Goal: Learn about a topic: Learn about a topic

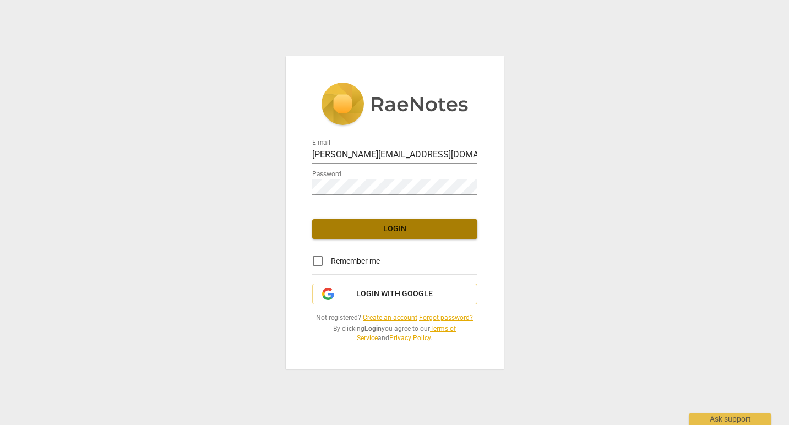
click at [387, 233] on span "Login" at bounding box center [395, 229] width 148 height 11
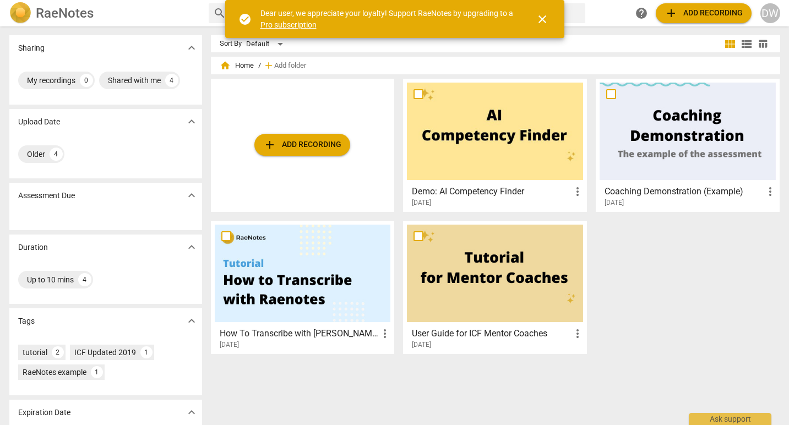
click at [540, 18] on span "close" at bounding box center [542, 19] width 13 height 13
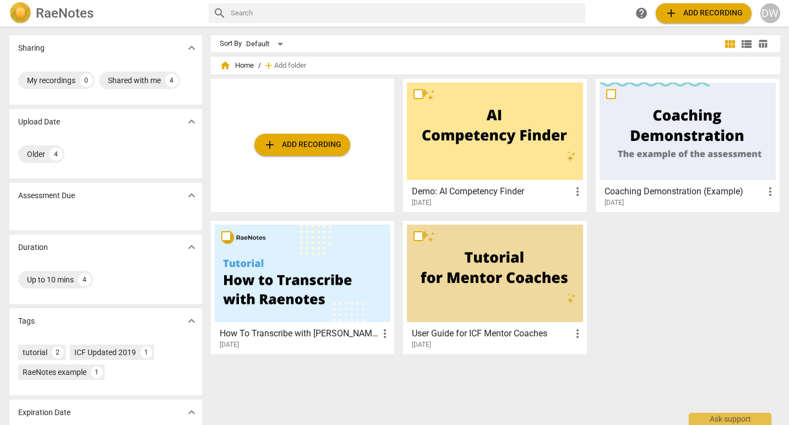
click at [295, 275] on div at bounding box center [303, 273] width 176 height 97
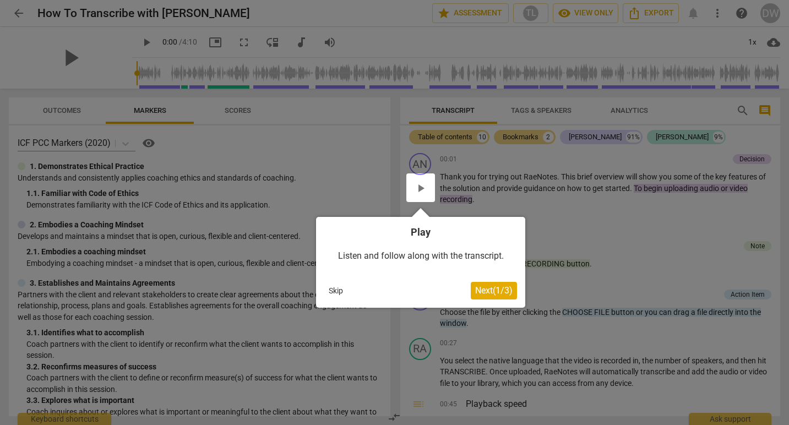
click at [419, 186] on div at bounding box center [420, 187] width 29 height 29
click at [487, 290] on span "Next ( 1 / 3 )" at bounding box center [493, 290] width 37 height 10
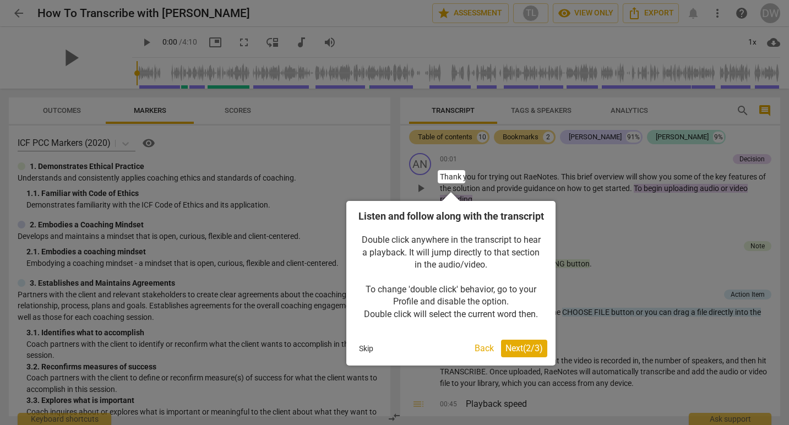
click at [473, 357] on button "Back" at bounding box center [484, 349] width 28 height 18
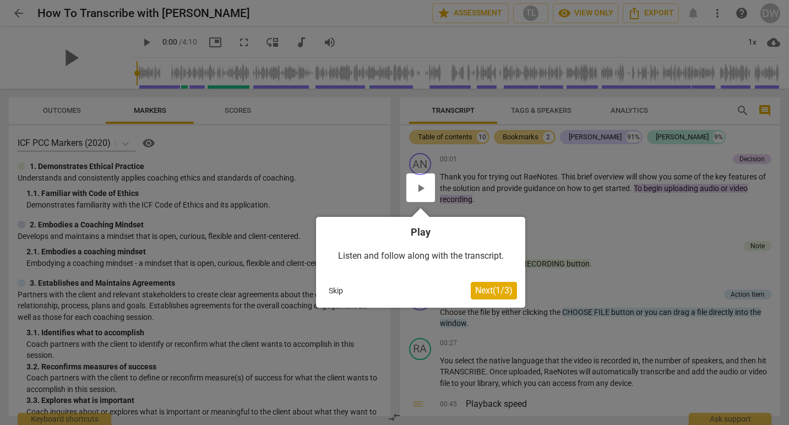
click at [488, 286] on span "Next ( 1 / 3 )" at bounding box center [493, 290] width 37 height 10
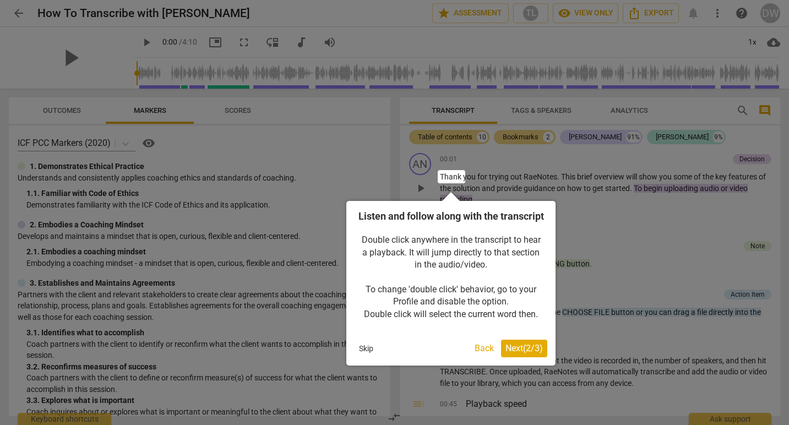
click at [517, 353] on span "Next ( 2 / 3 )" at bounding box center [523, 348] width 37 height 10
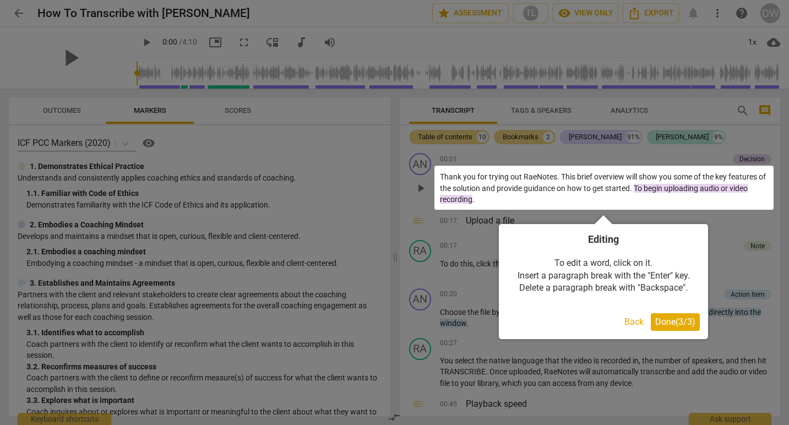
click at [662, 326] on span "Done ( 3 / 3 )" at bounding box center [675, 322] width 40 height 10
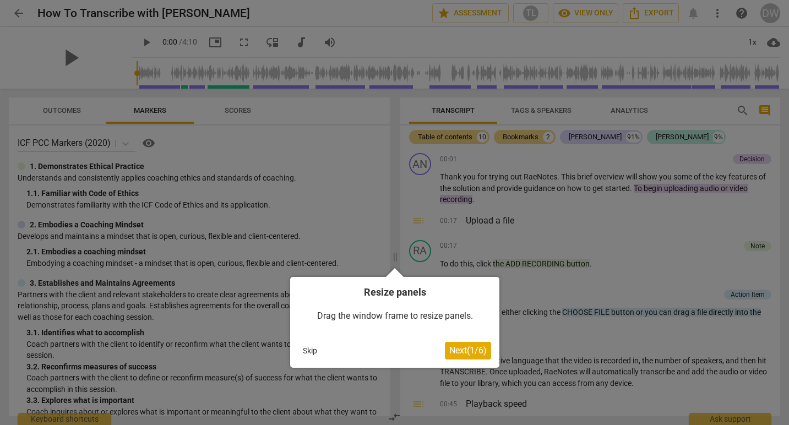
click at [471, 349] on span "Next ( 1 / 6 )" at bounding box center [467, 350] width 37 height 10
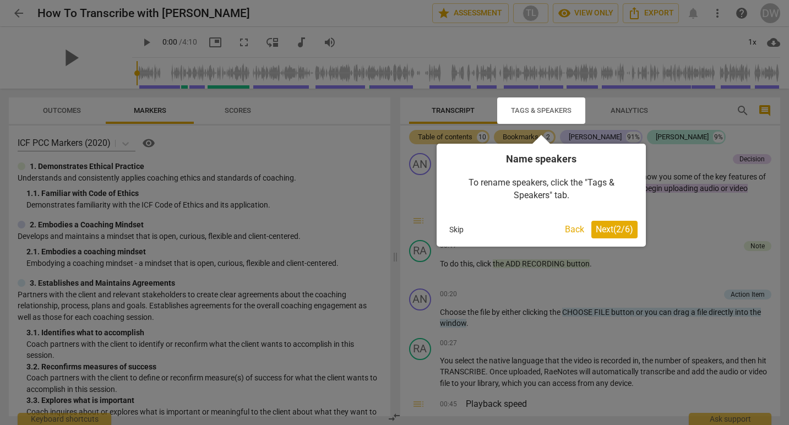
click at [609, 229] on span "Next ( 2 / 6 )" at bounding box center [614, 229] width 37 height 10
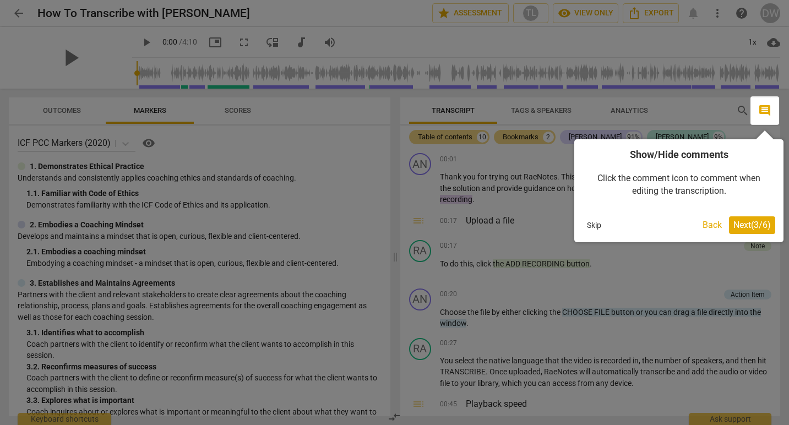
click at [752, 223] on span "Next ( 3 / 6 )" at bounding box center [751, 225] width 37 height 10
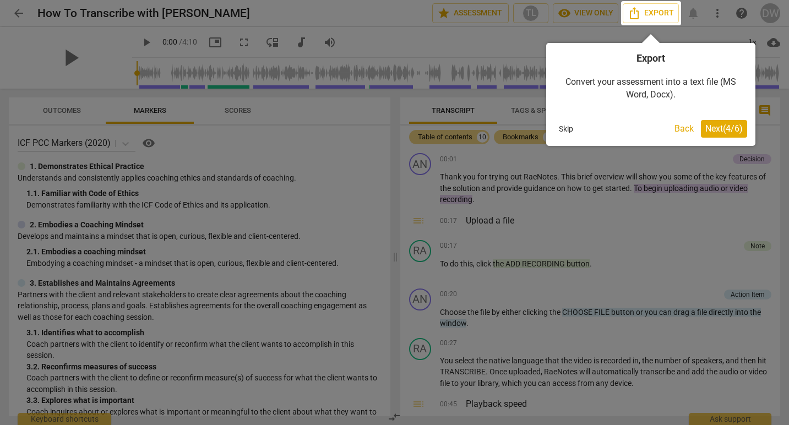
click at [721, 130] on span "Next ( 4 / 6 )" at bounding box center [723, 128] width 37 height 10
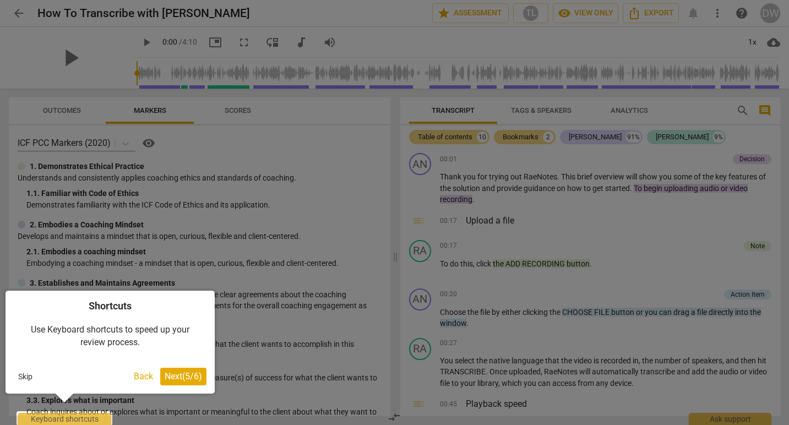
click at [181, 376] on span "Next ( 5 / 6 )" at bounding box center [183, 376] width 37 height 10
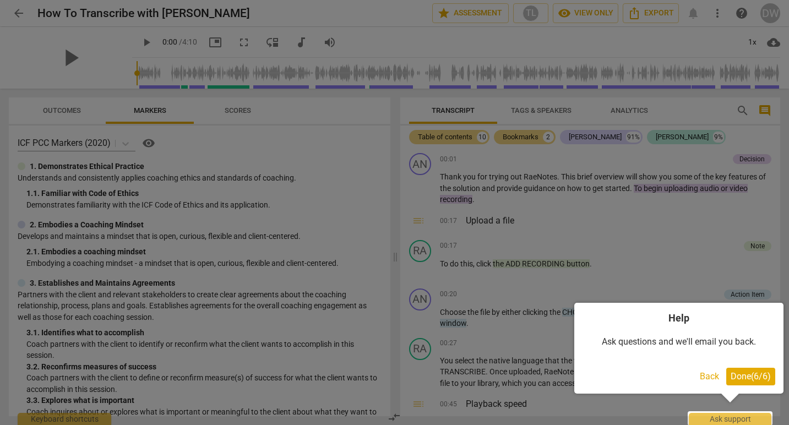
click at [748, 373] on span "Done ( 6 / 6 )" at bounding box center [751, 376] width 40 height 10
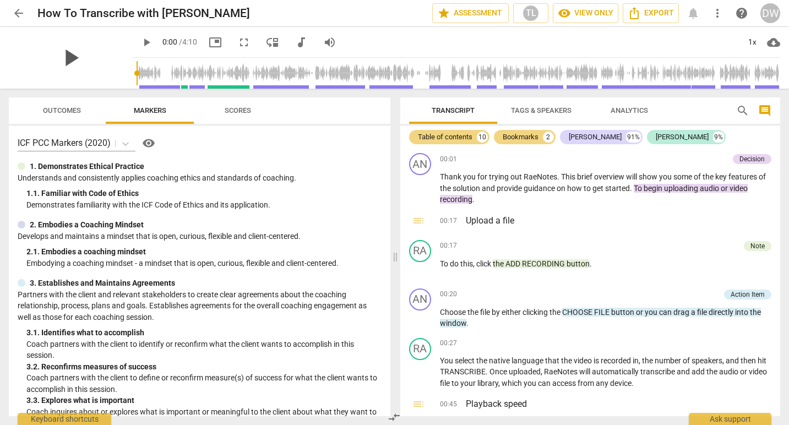
click at [69, 53] on span "play_arrow" at bounding box center [70, 57] width 29 height 29
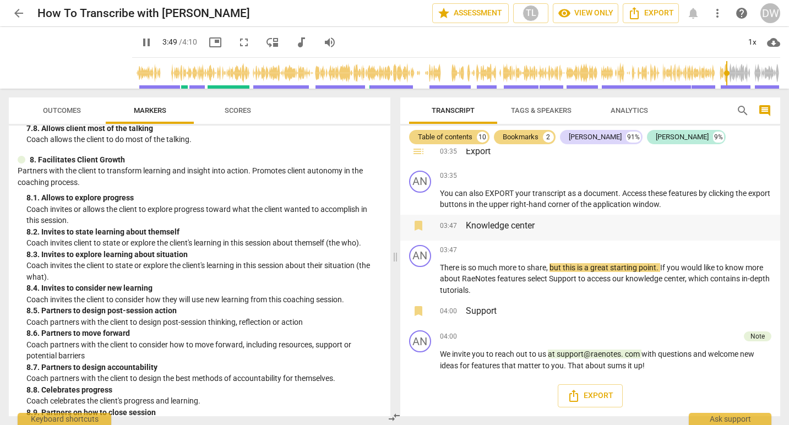
scroll to position [1026, 0]
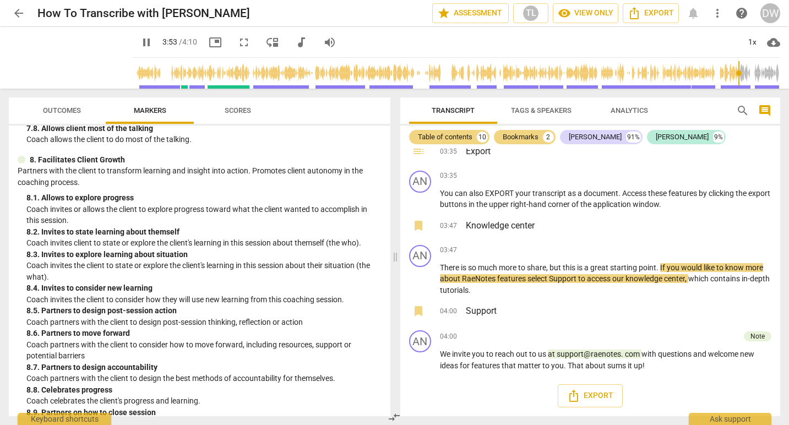
click at [64, 115] on span "Outcomes" at bounding box center [62, 111] width 64 height 15
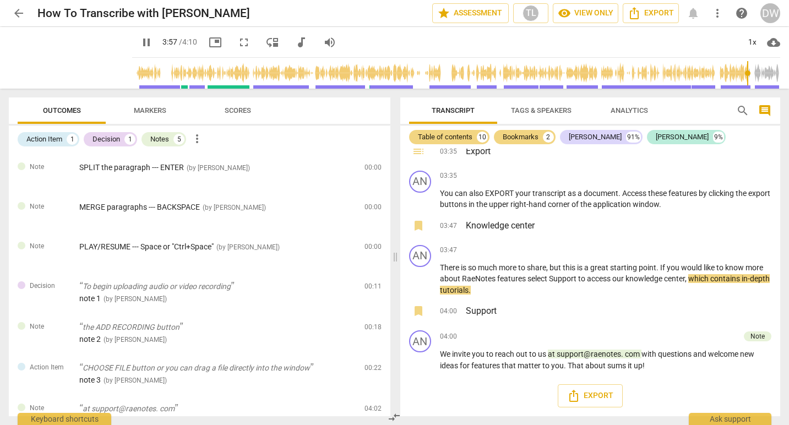
click at [153, 116] on span "Markers" at bounding box center [150, 111] width 59 height 15
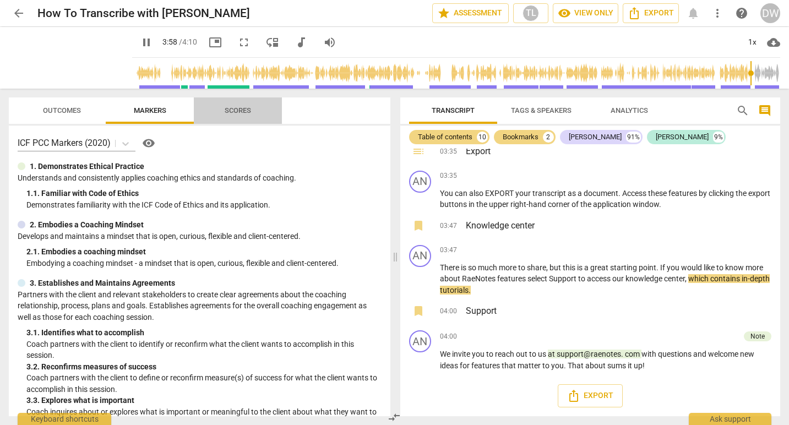
click at [237, 111] on span "Scores" at bounding box center [238, 110] width 26 height 8
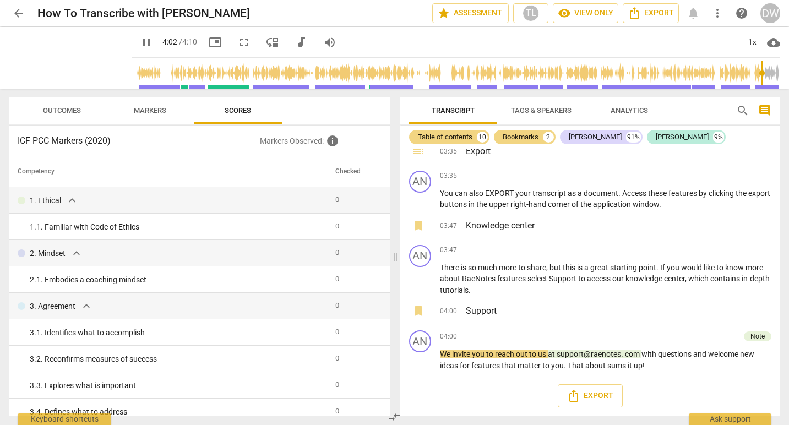
click at [154, 110] on span "Markers" at bounding box center [150, 110] width 32 height 8
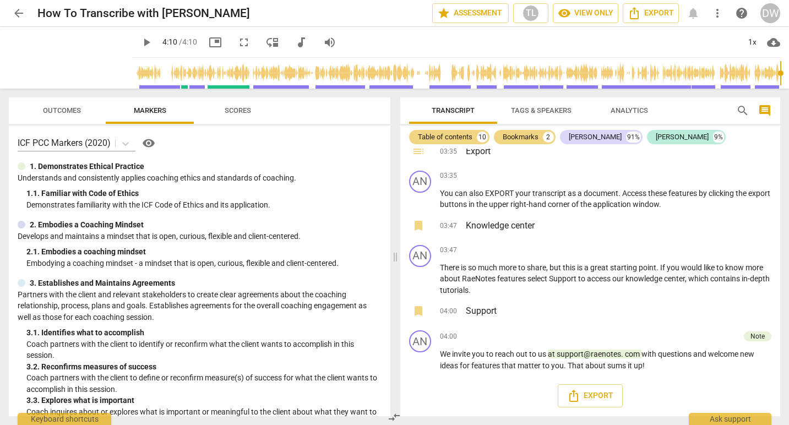
type input "250"
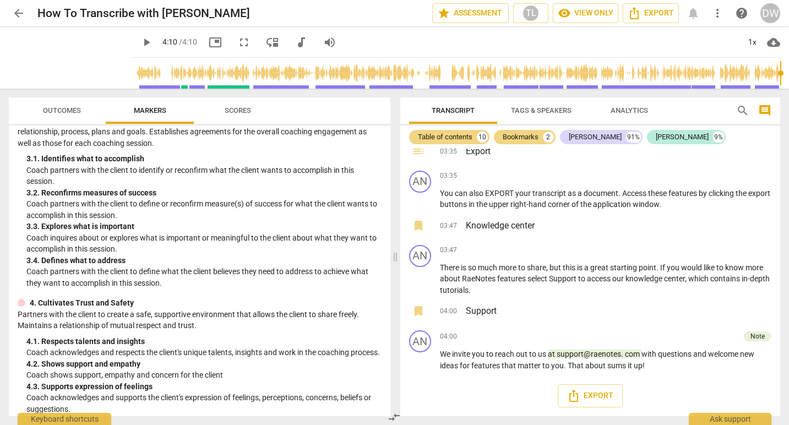
scroll to position [178, 0]
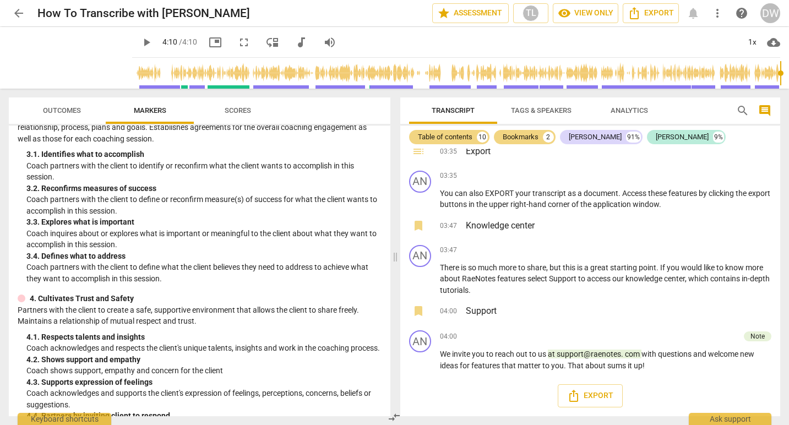
click at [23, 14] on span "arrow_back" at bounding box center [18, 13] width 13 height 13
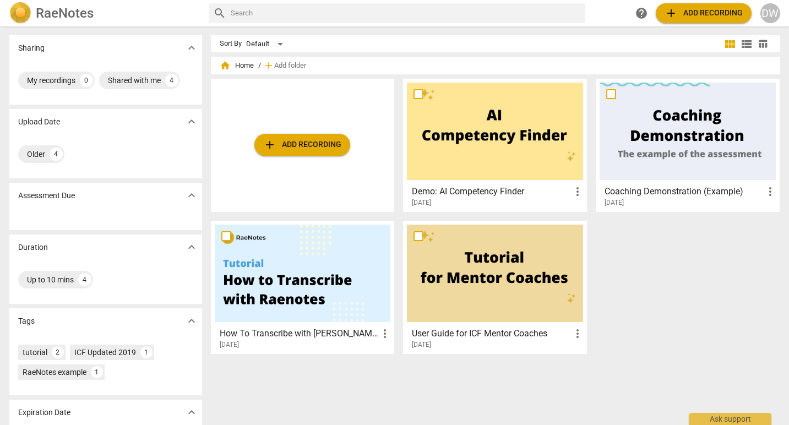
click at [687, 124] on div at bounding box center [688, 131] width 176 height 97
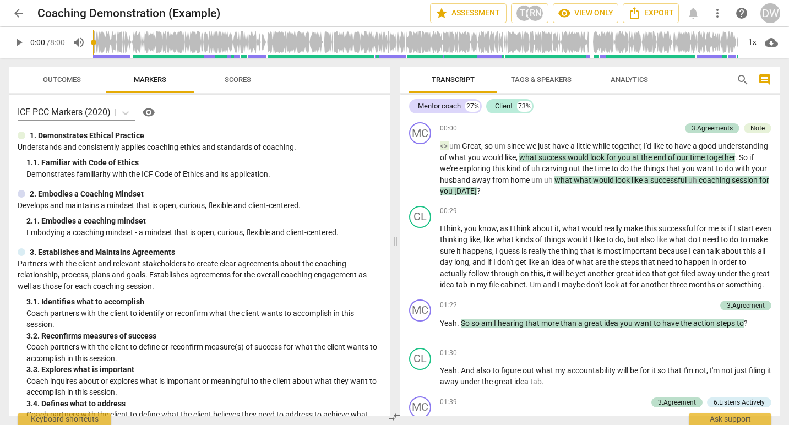
click at [19, 44] on span "play_arrow" at bounding box center [18, 42] width 13 height 13
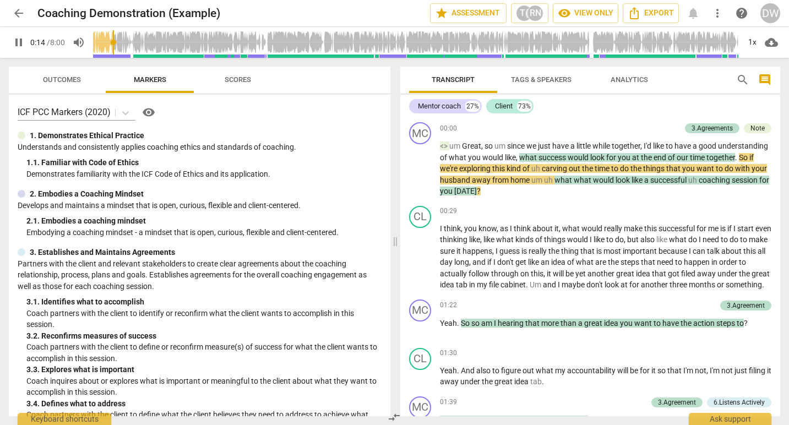
click at [236, 77] on span "Scores" at bounding box center [238, 79] width 26 height 8
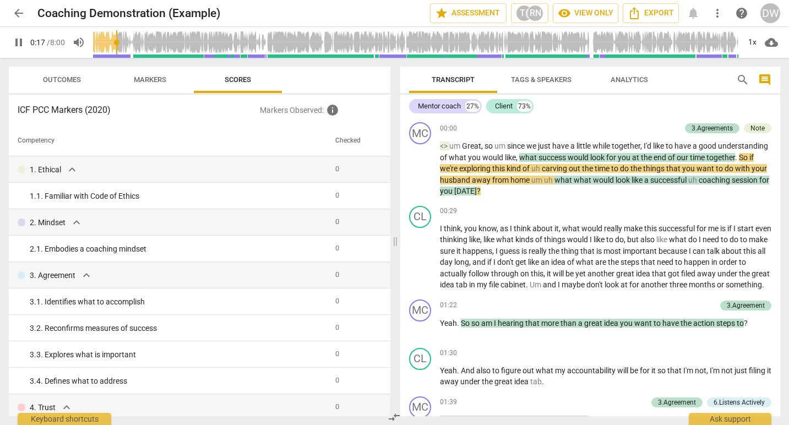
click at [157, 75] on span "Markers" at bounding box center [150, 80] width 59 height 15
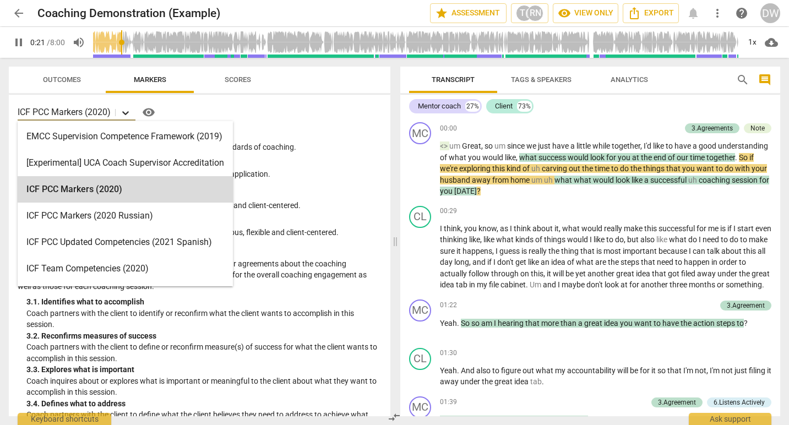
click at [124, 112] on icon at bounding box center [125, 113] width 7 height 4
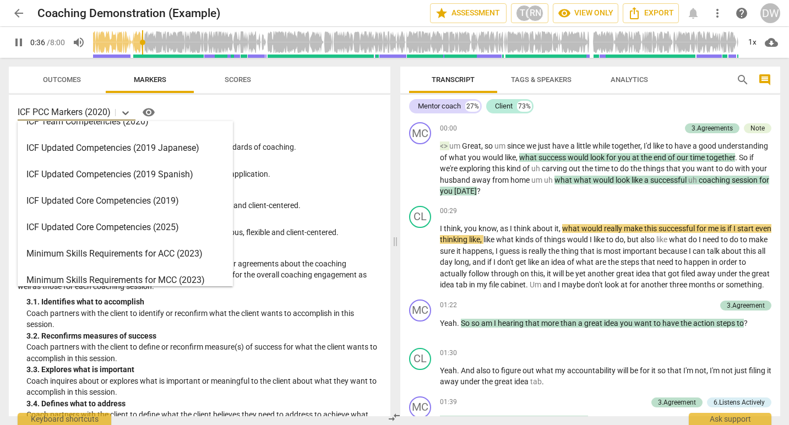
scroll to position [148, 0]
click at [116, 254] on div "Minimum Skills Requirements for ACC (2023)" at bounding box center [125, 253] width 215 height 26
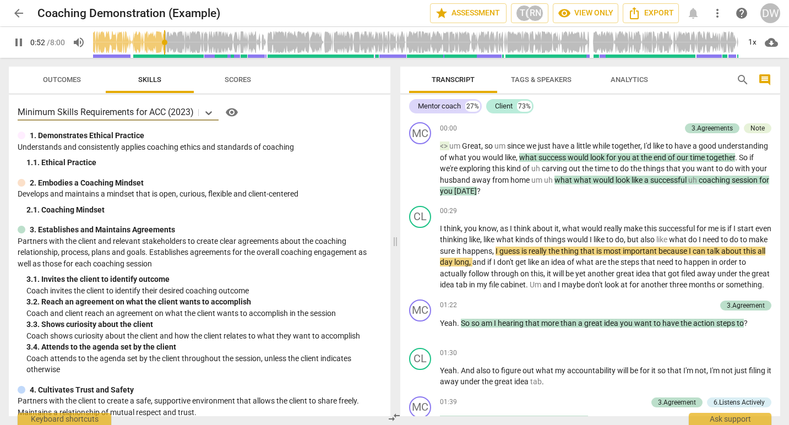
scroll to position [0, 0]
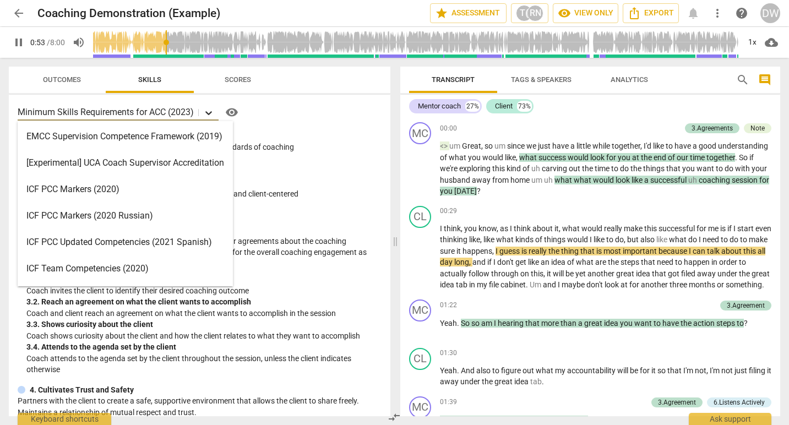
click at [207, 112] on icon at bounding box center [208, 113] width 7 height 4
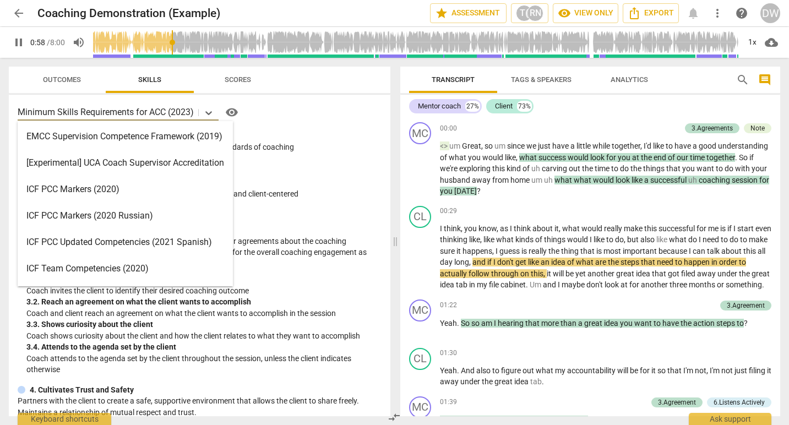
click at [77, 189] on div "ICF PCC Markers (2020)" at bounding box center [125, 189] width 215 height 26
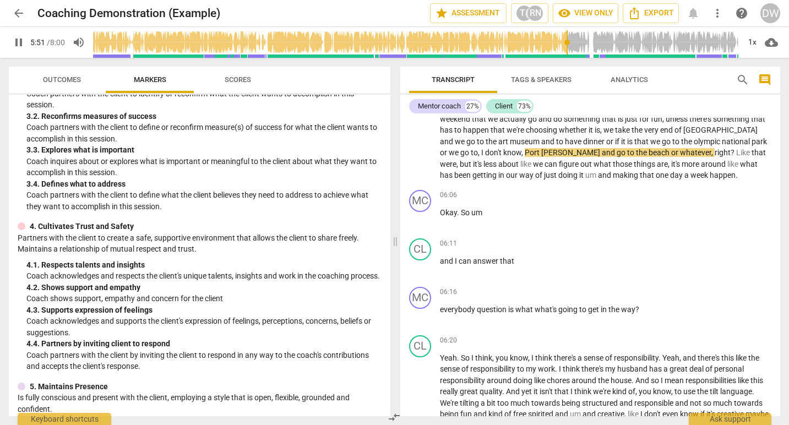
scroll to position [235, 0]
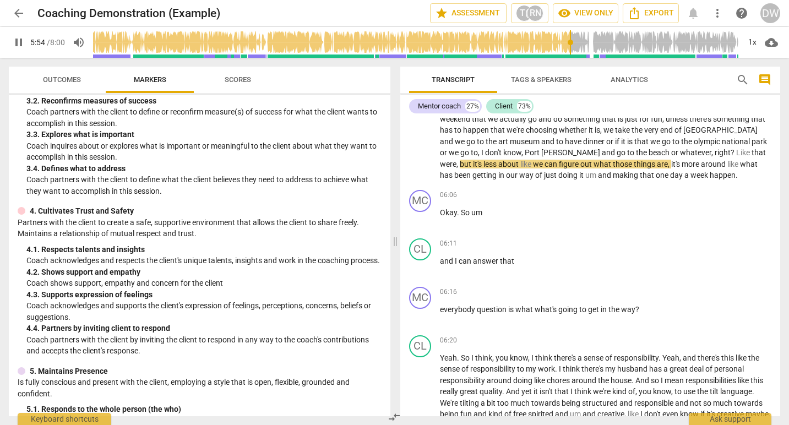
click at [61, 79] on span "Outcomes" at bounding box center [62, 79] width 38 height 8
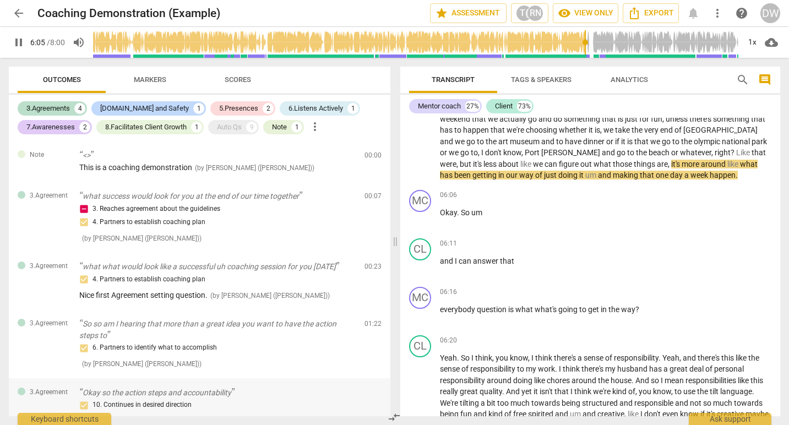
scroll to position [0, 0]
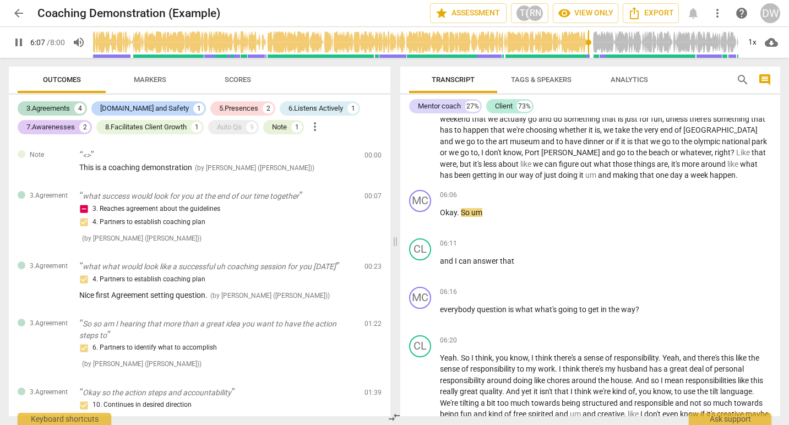
click at [247, 79] on span "Scores" at bounding box center [238, 79] width 26 height 8
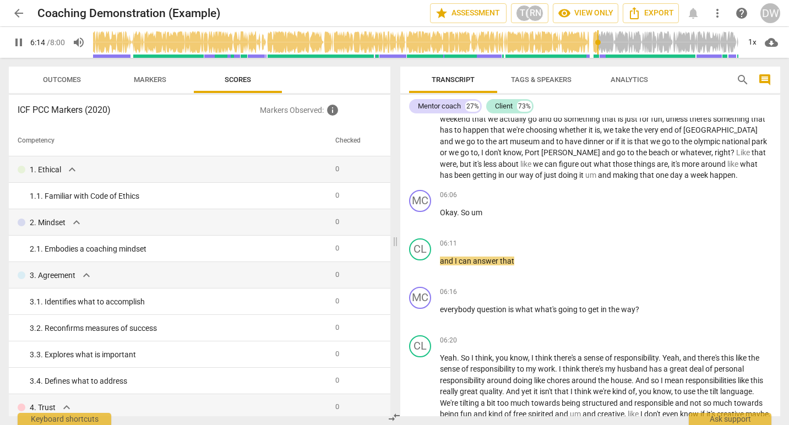
click at [74, 78] on span "Outcomes" at bounding box center [62, 79] width 38 height 8
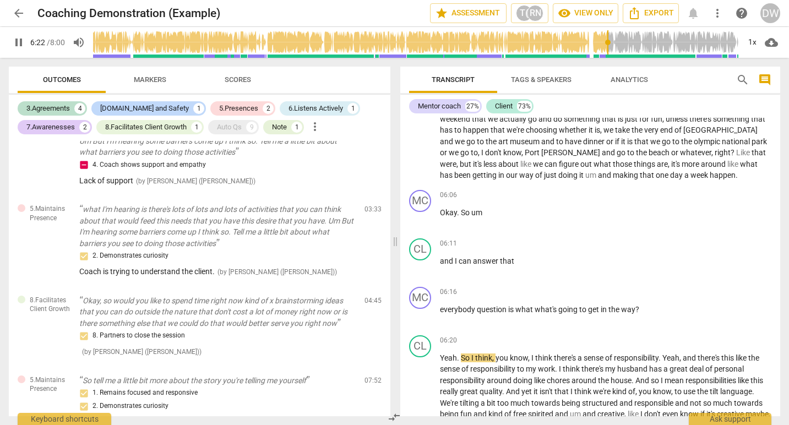
scroll to position [525, 0]
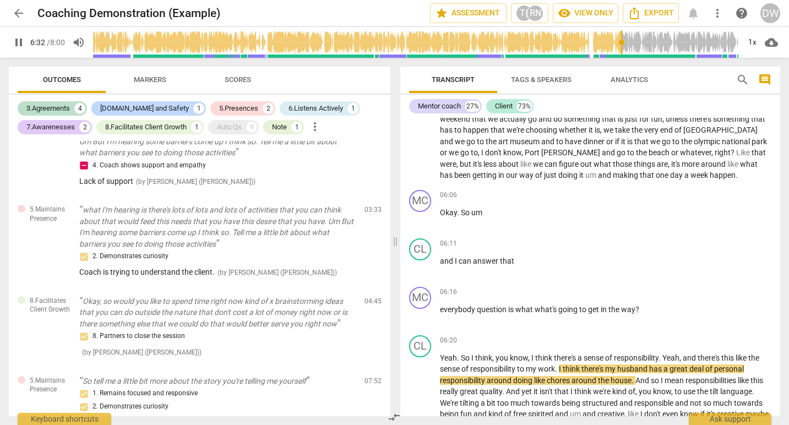
type input "393"
click at [15, 13] on span "arrow_back" at bounding box center [18, 13] width 13 height 13
